Goal: Transaction & Acquisition: Book appointment/travel/reservation

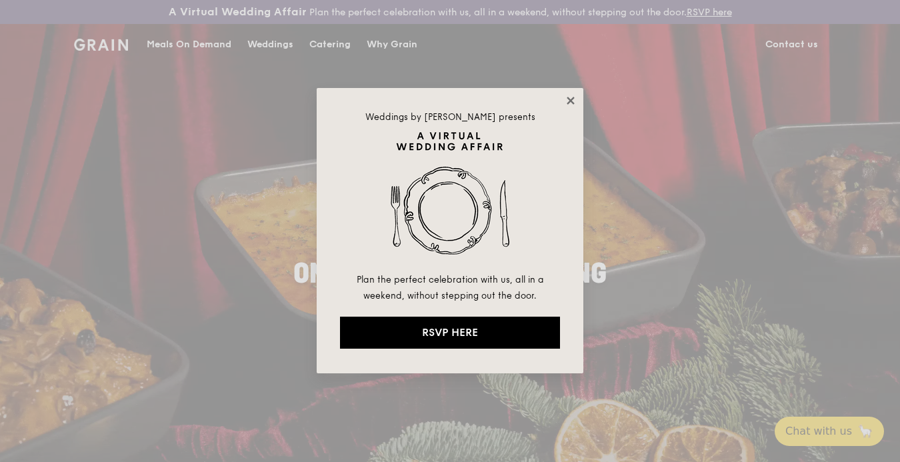
click at [567, 99] on icon at bounding box center [571, 101] width 12 height 12
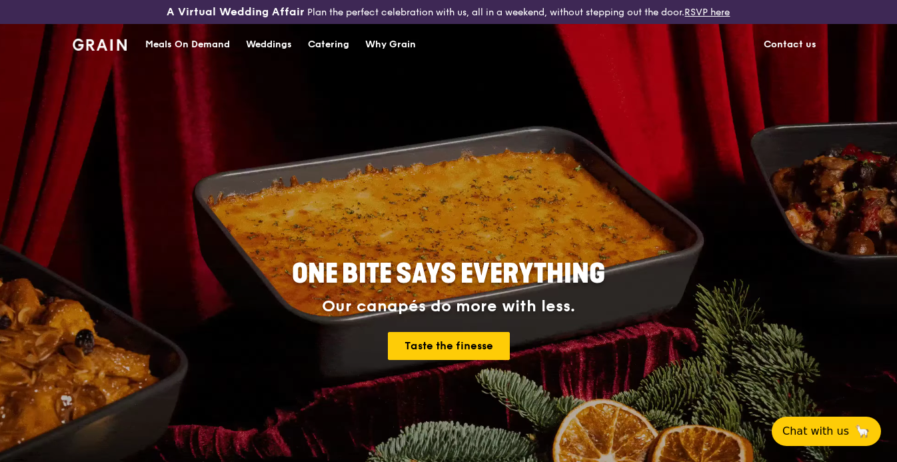
click at [329, 41] on div "Catering" at bounding box center [328, 45] width 41 height 40
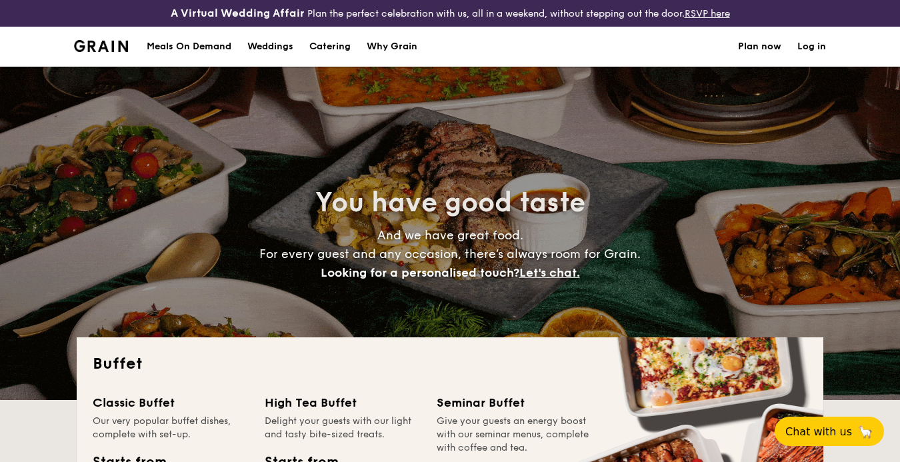
select select
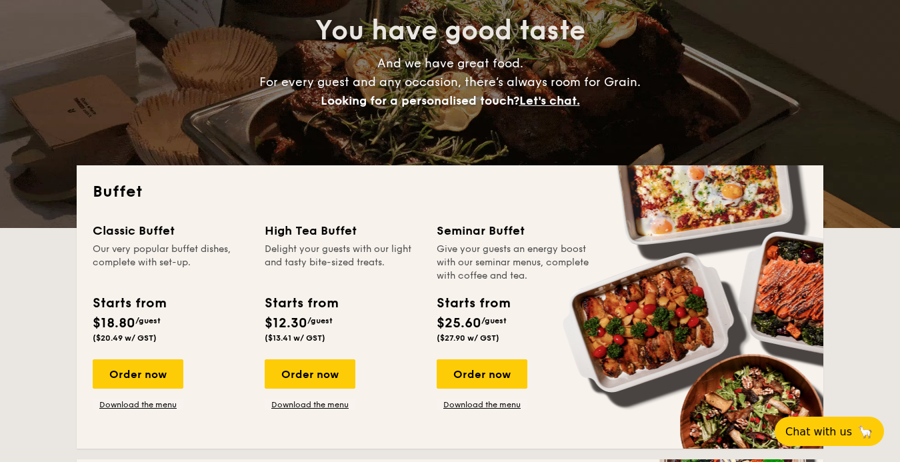
scroll to position [188, 0]
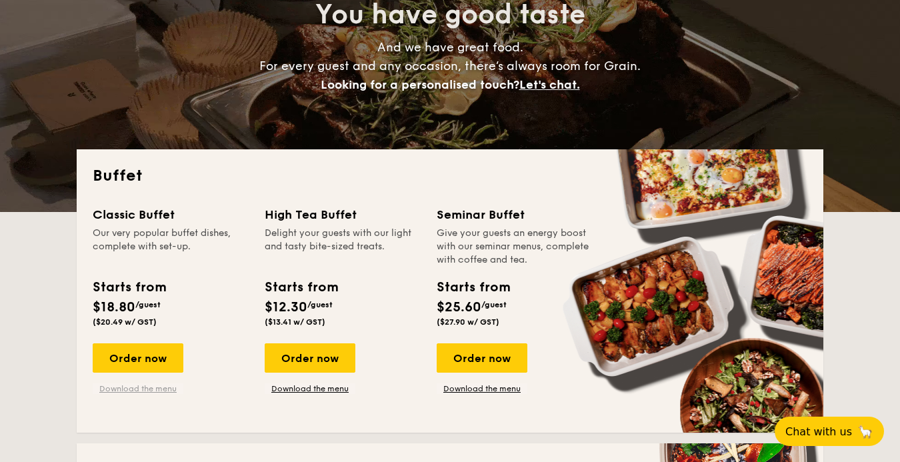
click at [143, 388] on link "Download the menu" at bounding box center [138, 388] width 91 height 11
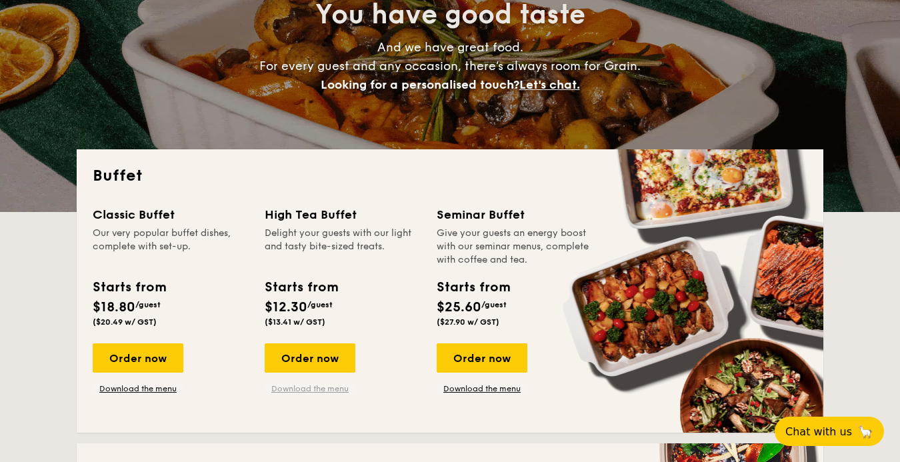
click at [312, 391] on link "Download the menu" at bounding box center [310, 388] width 91 height 11
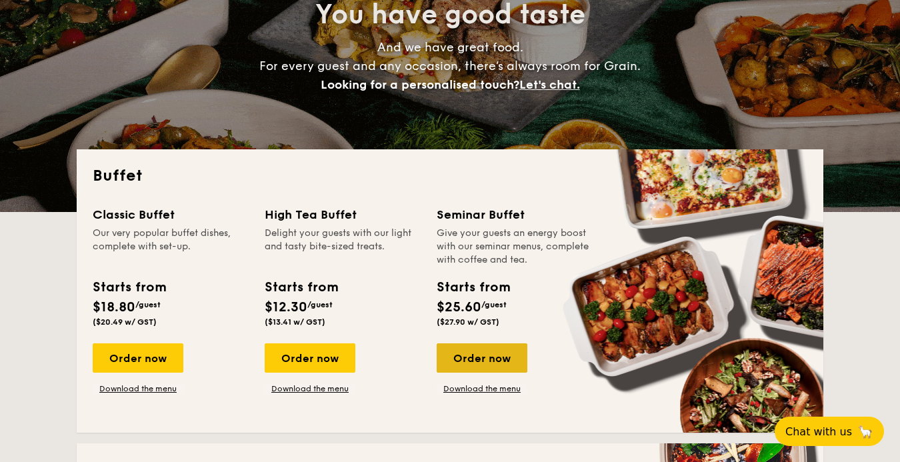
click at [505, 360] on div "Order now" at bounding box center [482, 357] width 91 height 29
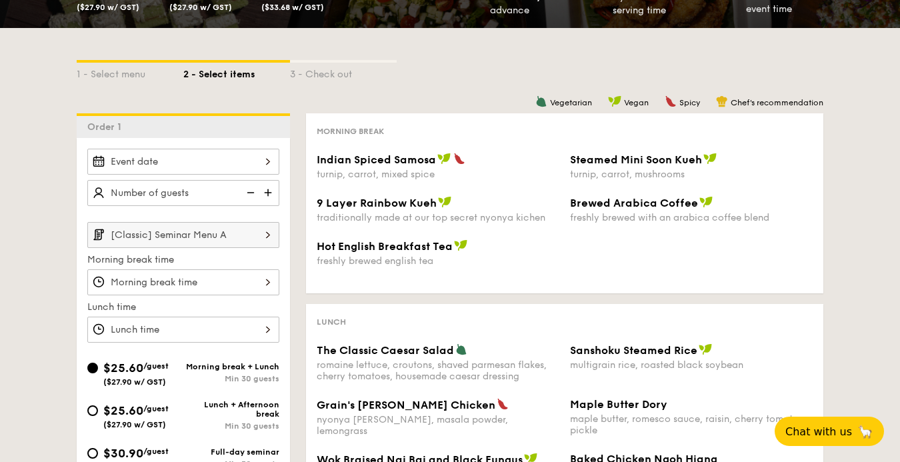
scroll to position [337, 0]
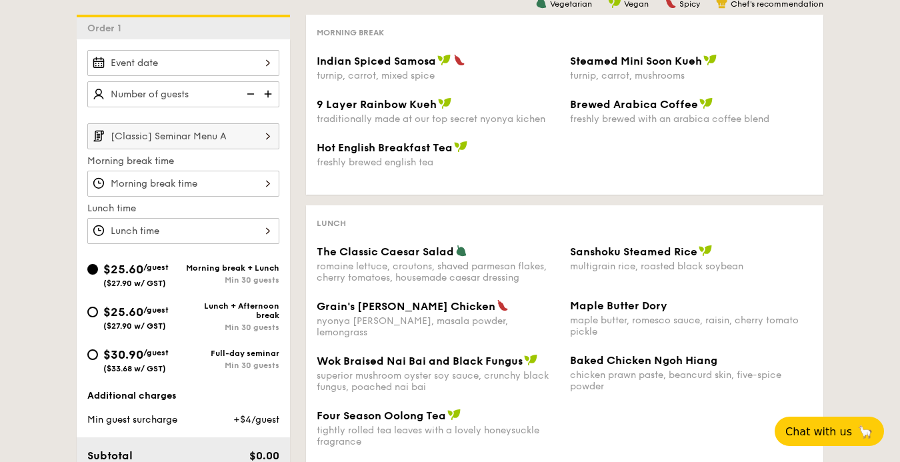
select select
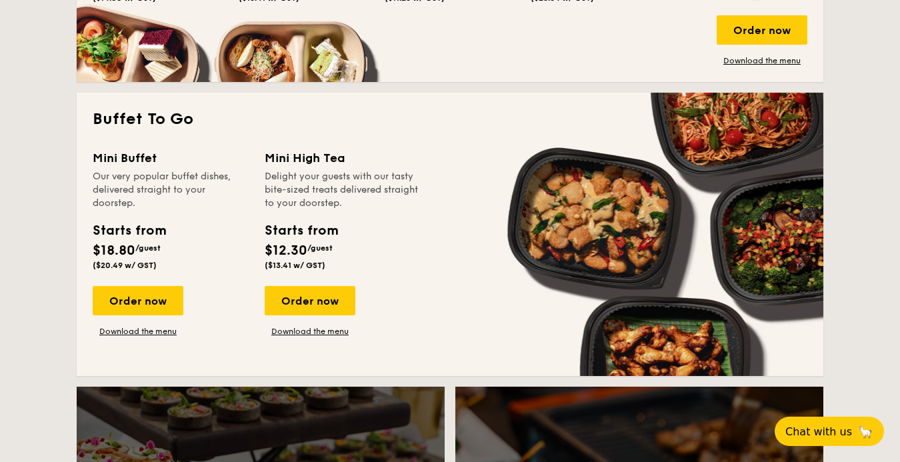
scroll to position [893, 0]
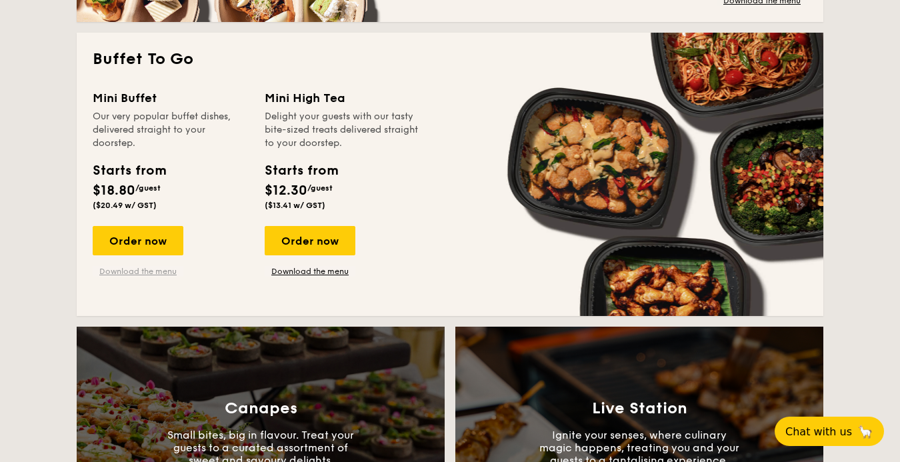
click at [147, 274] on link "Download the menu" at bounding box center [138, 271] width 91 height 11
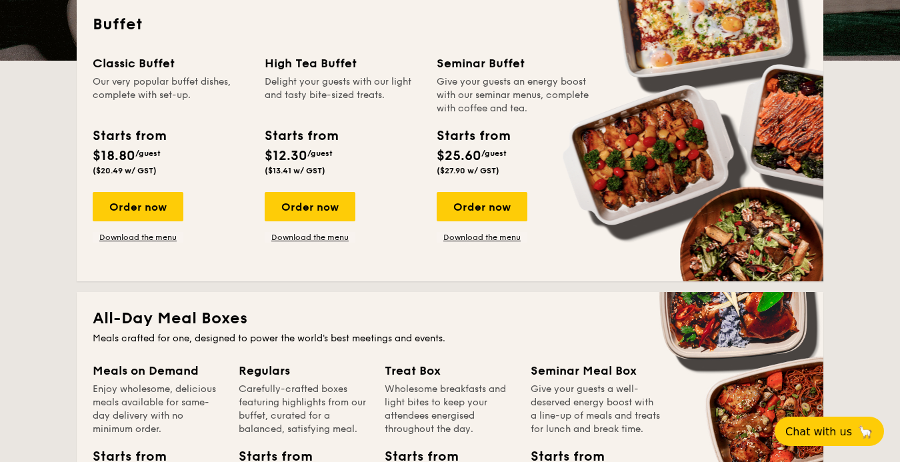
scroll to position [448, 0]
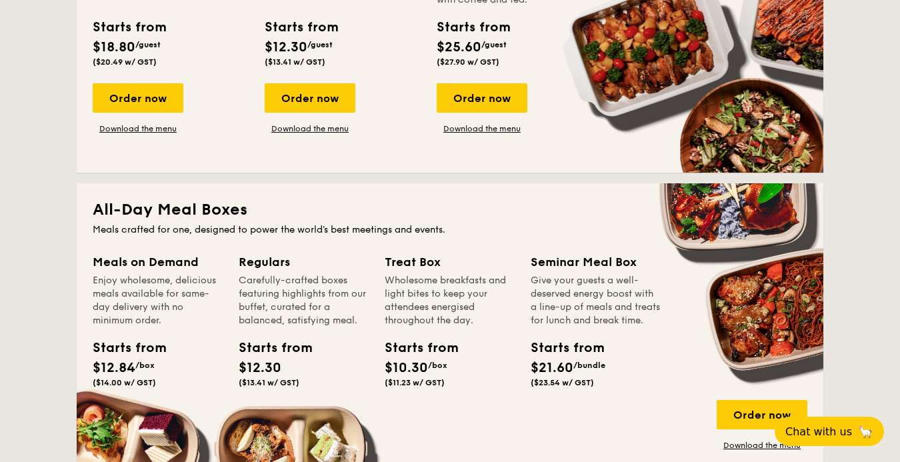
click at [132, 378] on span "($14.00 w/ GST)" at bounding box center [124, 382] width 63 height 9
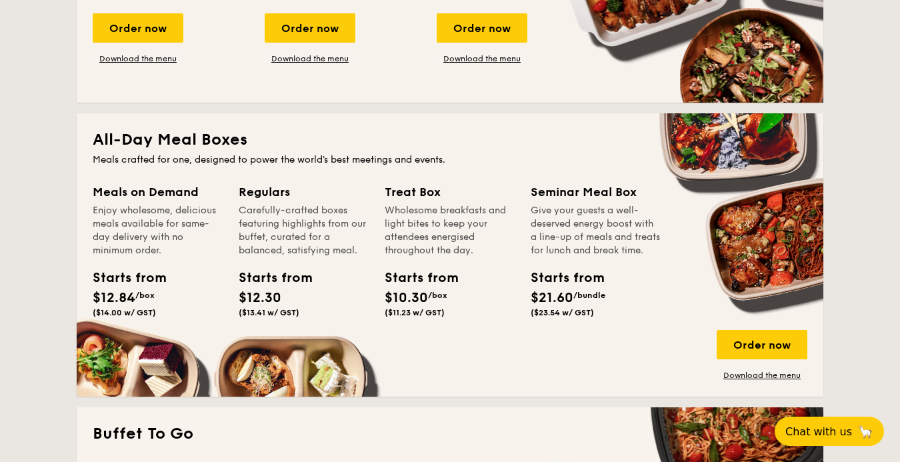
scroll to position [578, 0]
